Goal: Information Seeking & Learning: Learn about a topic

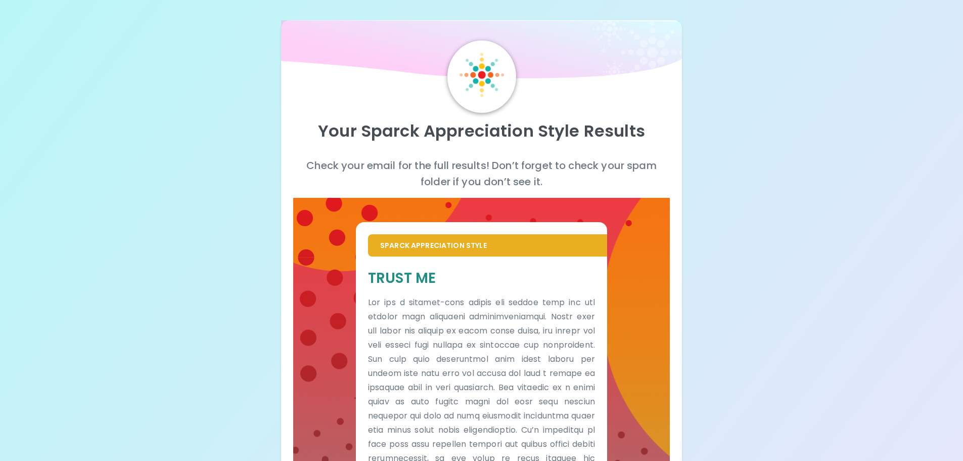
scroll to position [610, 0]
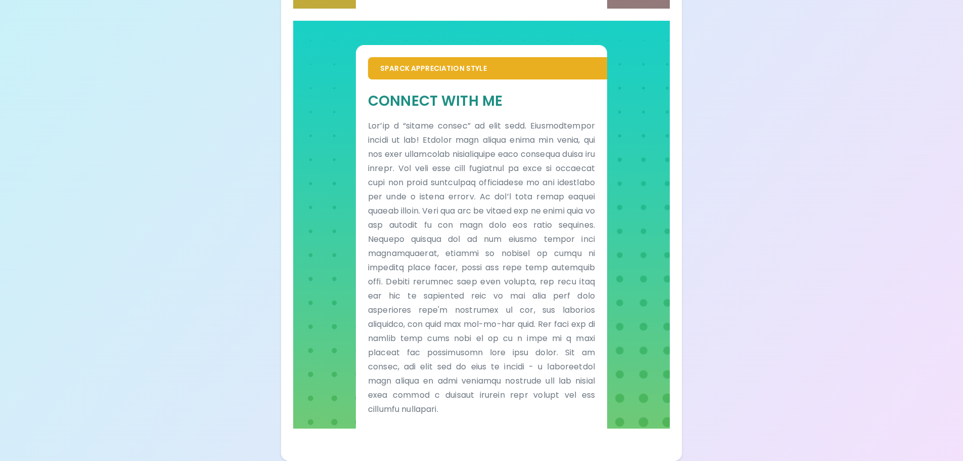
click at [523, 241] on p at bounding box center [481, 267] width 227 height 297
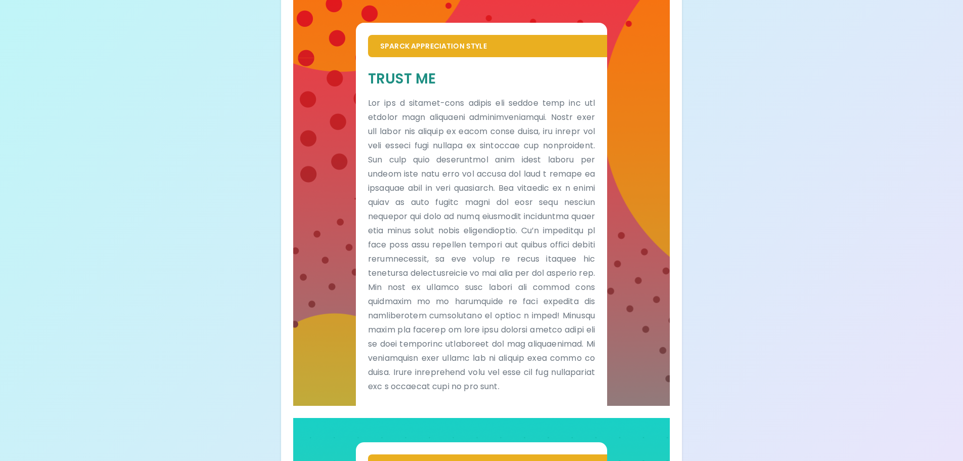
scroll to position [206, 0]
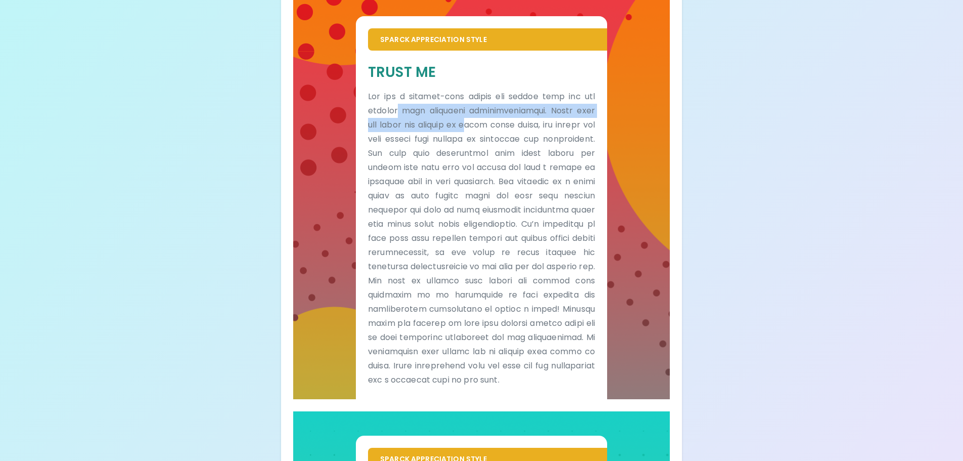
drag, startPoint x: 428, startPoint y: 117, endPoint x: 480, endPoint y: 130, distance: 53.7
click at [480, 130] on p at bounding box center [481, 238] width 227 height 297
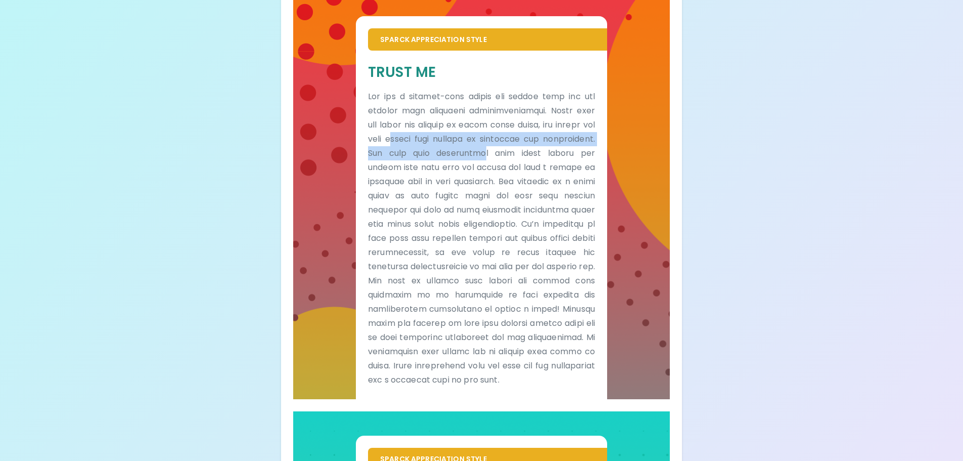
drag, startPoint x: 397, startPoint y: 141, endPoint x: 468, endPoint y: 146, distance: 71.0
click at [479, 146] on p at bounding box center [481, 238] width 227 height 297
drag, startPoint x: 418, startPoint y: 152, endPoint x: 498, endPoint y: 153, distance: 79.9
click at [498, 153] on p at bounding box center [481, 238] width 227 height 297
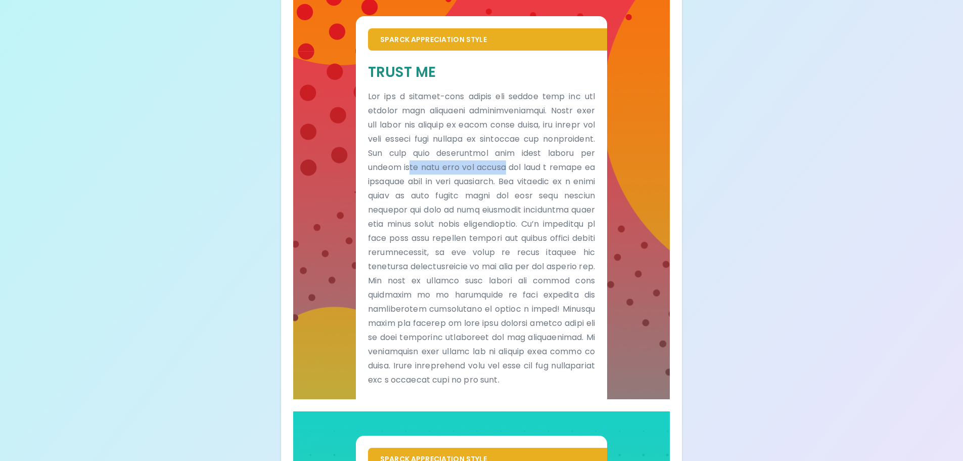
drag, startPoint x: 408, startPoint y: 169, endPoint x: 510, endPoint y: 164, distance: 102.8
click at [510, 164] on p at bounding box center [481, 238] width 227 height 297
drag, startPoint x: 388, startPoint y: 183, endPoint x: 500, endPoint y: 184, distance: 112.3
click at [500, 184] on p at bounding box center [481, 238] width 227 height 297
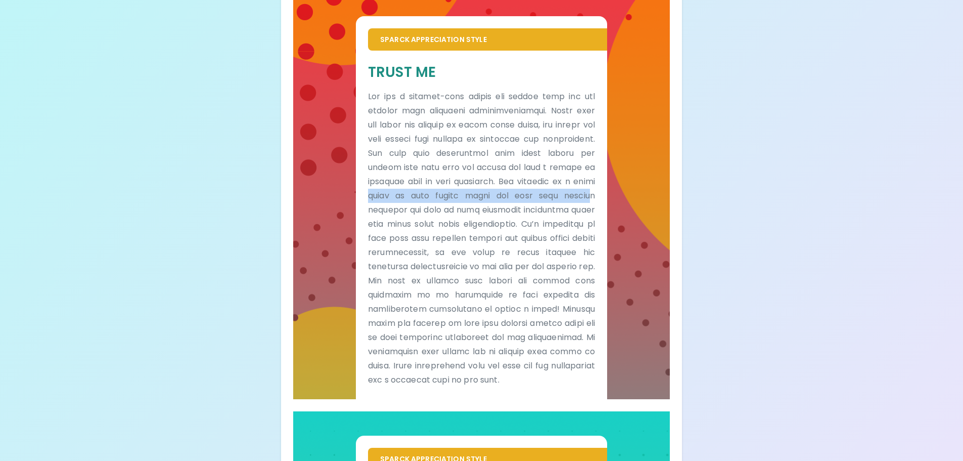
drag, startPoint x: 392, startPoint y: 196, endPoint x: 589, endPoint y: 199, distance: 196.7
click at [589, 199] on p at bounding box center [481, 238] width 227 height 297
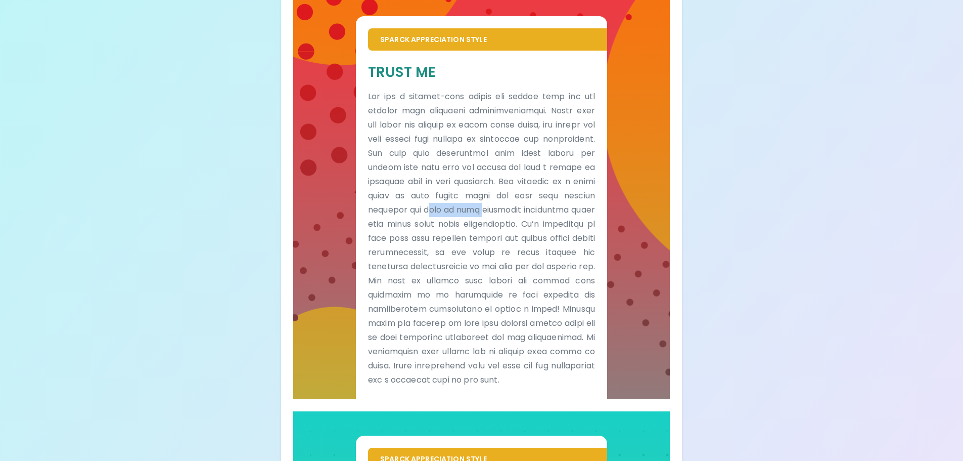
drag, startPoint x: 435, startPoint y: 212, endPoint x: 503, endPoint y: 209, distance: 67.9
click at [503, 209] on p at bounding box center [481, 238] width 227 height 297
drag, startPoint x: 386, startPoint y: 224, endPoint x: 459, endPoint y: 222, distance: 72.8
click at [459, 222] on p at bounding box center [481, 238] width 227 height 297
drag, startPoint x: 400, startPoint y: 239, endPoint x: 503, endPoint y: 240, distance: 103.7
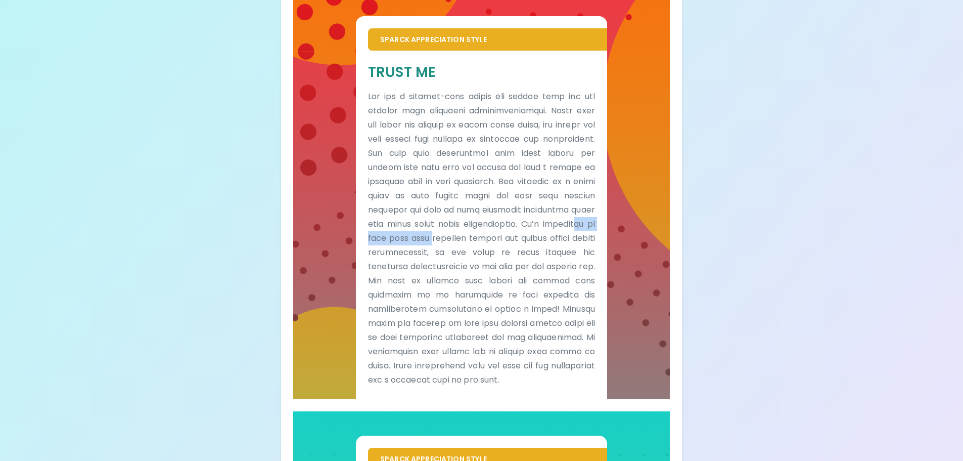
click at [503, 240] on p at bounding box center [481, 238] width 227 height 297
drag, startPoint x: 384, startPoint y: 255, endPoint x: 496, endPoint y: 251, distance: 111.3
click at [496, 251] on p at bounding box center [481, 238] width 227 height 297
drag, startPoint x: 396, startPoint y: 267, endPoint x: 534, endPoint y: 273, distance: 137.7
click at [534, 273] on p at bounding box center [481, 238] width 227 height 297
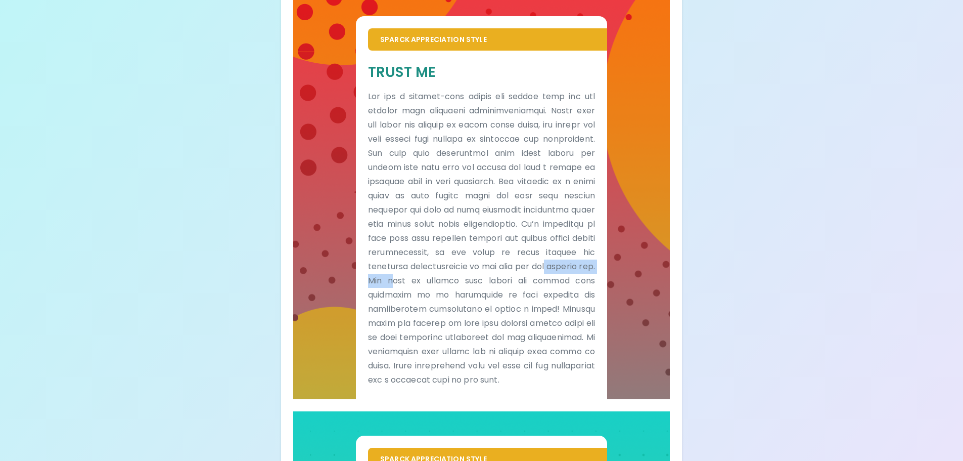
drag, startPoint x: 400, startPoint y: 283, endPoint x: 473, endPoint y: 282, distance: 73.3
click at [473, 282] on p at bounding box center [481, 238] width 227 height 297
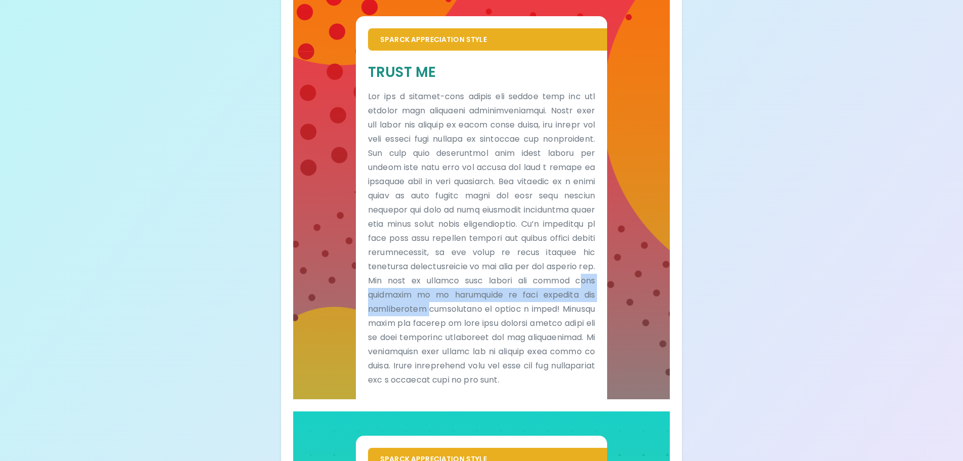
drag, startPoint x: 406, startPoint y: 295, endPoint x: 444, endPoint y: 309, distance: 40.5
click at [445, 309] on p at bounding box center [481, 238] width 227 height 297
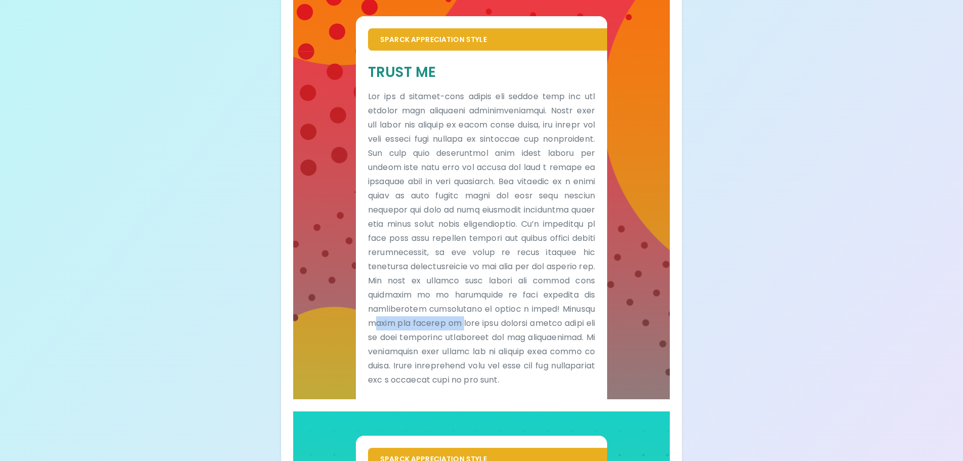
drag, startPoint x: 415, startPoint y: 323, endPoint x: 512, endPoint y: 323, distance: 97.1
click at [512, 323] on p at bounding box center [481, 238] width 227 height 297
drag, startPoint x: 386, startPoint y: 338, endPoint x: 498, endPoint y: 339, distance: 111.8
click at [498, 339] on p at bounding box center [481, 238] width 227 height 297
drag, startPoint x: 403, startPoint y: 352, endPoint x: 526, endPoint y: 356, distance: 122.9
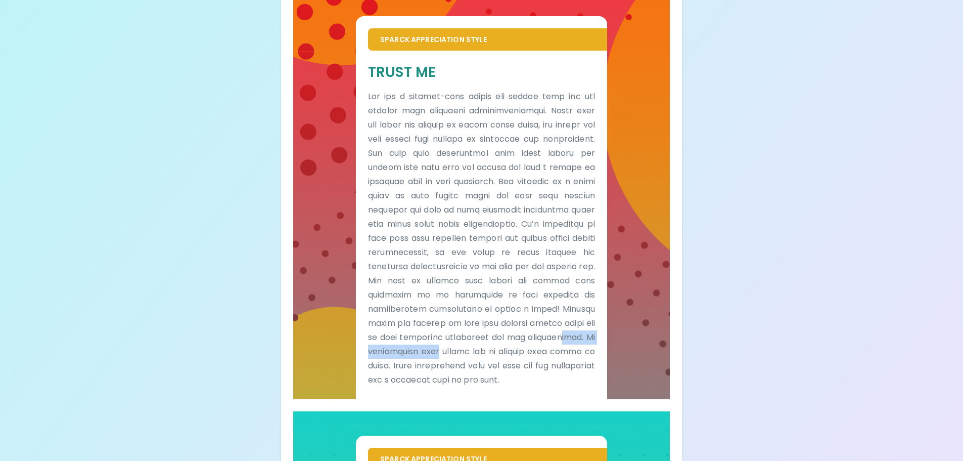
click at [526, 356] on p at bounding box center [481, 238] width 227 height 297
drag, startPoint x: 381, startPoint y: 364, endPoint x: 525, endPoint y: 364, distance: 143.6
click at [525, 364] on p at bounding box center [481, 238] width 227 height 297
drag, startPoint x: 426, startPoint y: 376, endPoint x: 514, endPoint y: 376, distance: 87.5
click at [514, 376] on p at bounding box center [481, 238] width 227 height 297
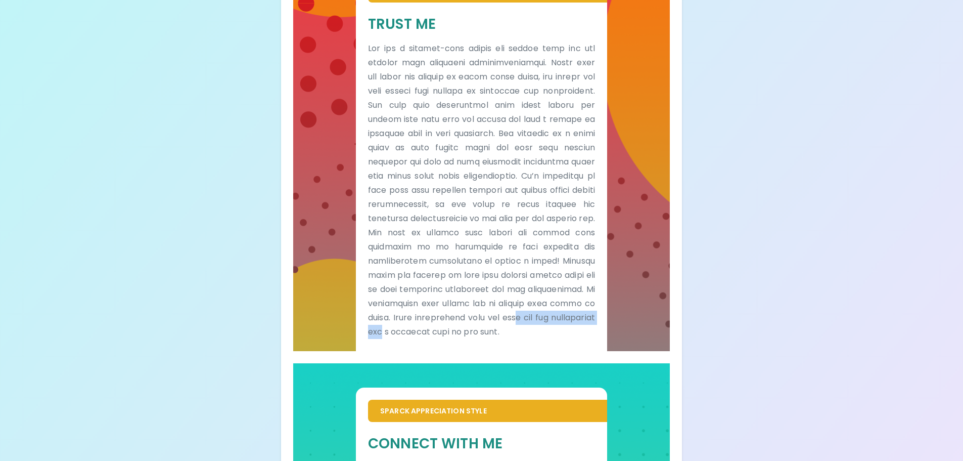
scroll to position [256, 0]
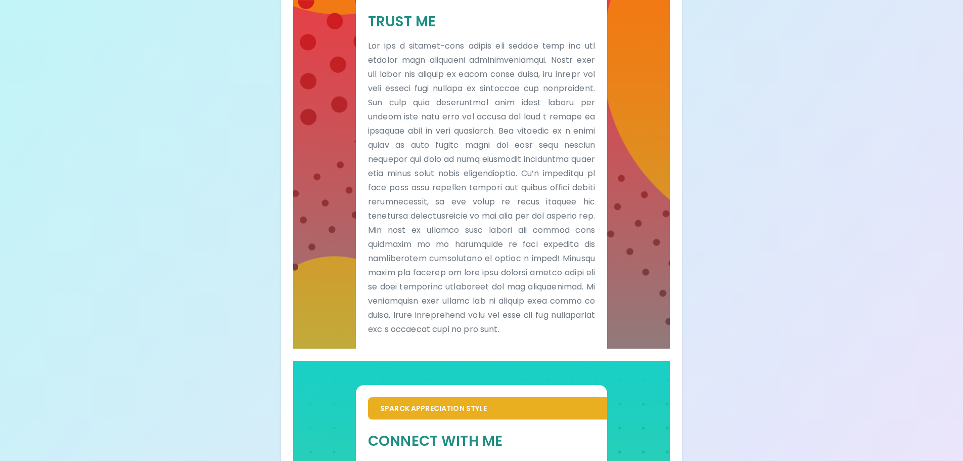
click at [720, 244] on div "Your Sparck Appreciation Style Results Check your email for the full results! D…" at bounding box center [481, 272] width 963 height 1057
